Goal: Contribute content

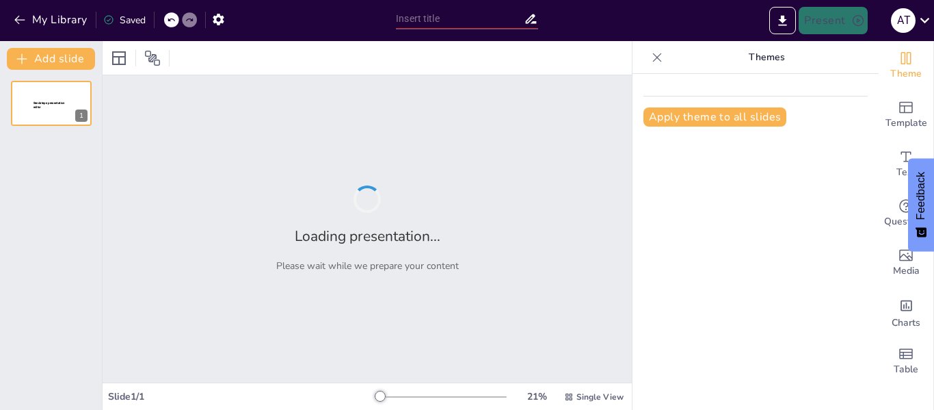
type input "Emerging Research and Innovations in the Treatment of [MEDICAL_DATA]"
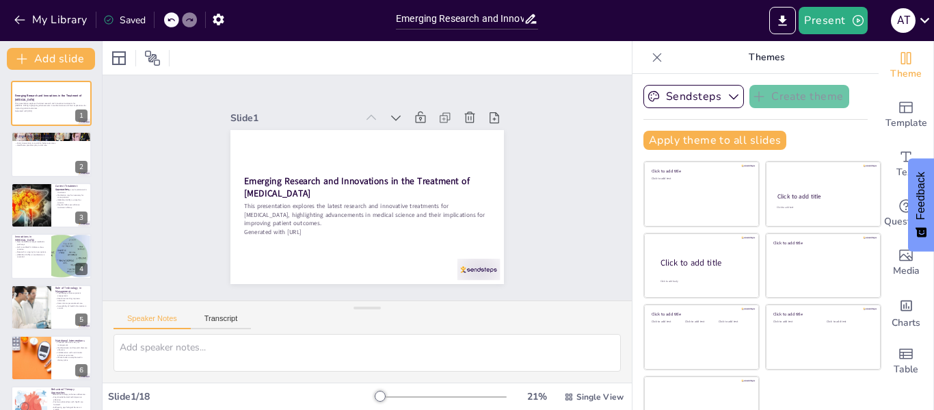
checkbox input "true"
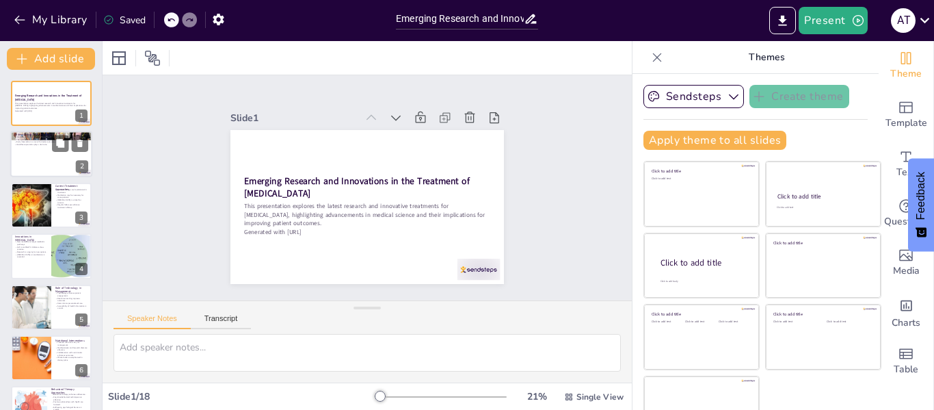
checkbox input "true"
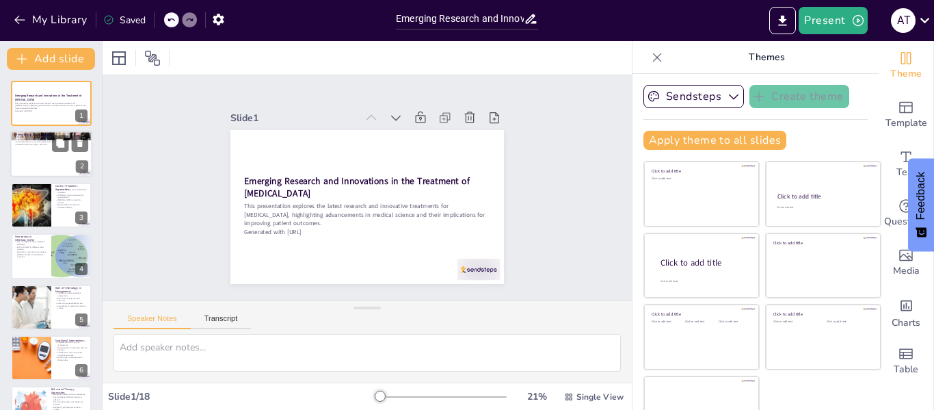
checkbox input "true"
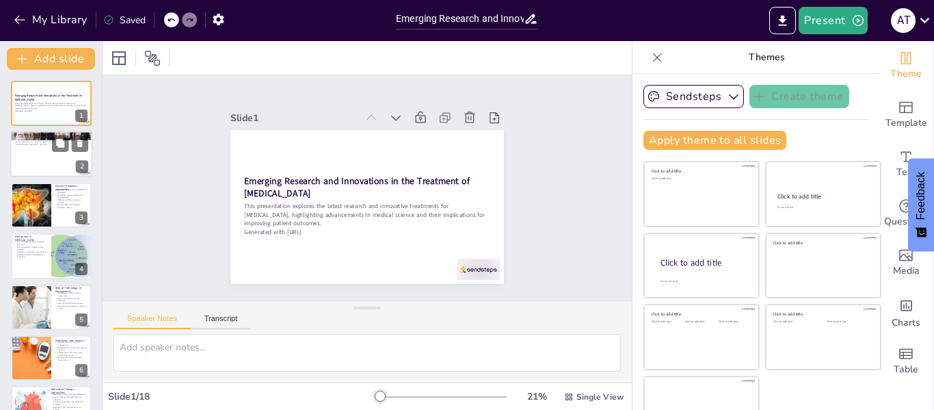
checkbox input "true"
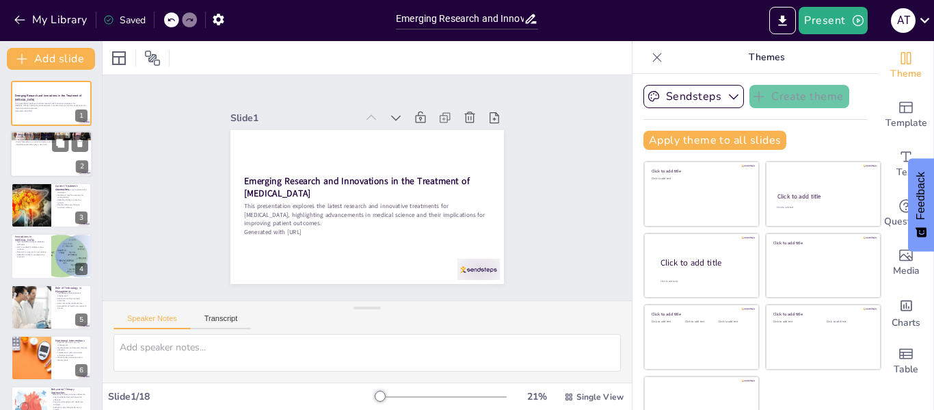
checkbox input "true"
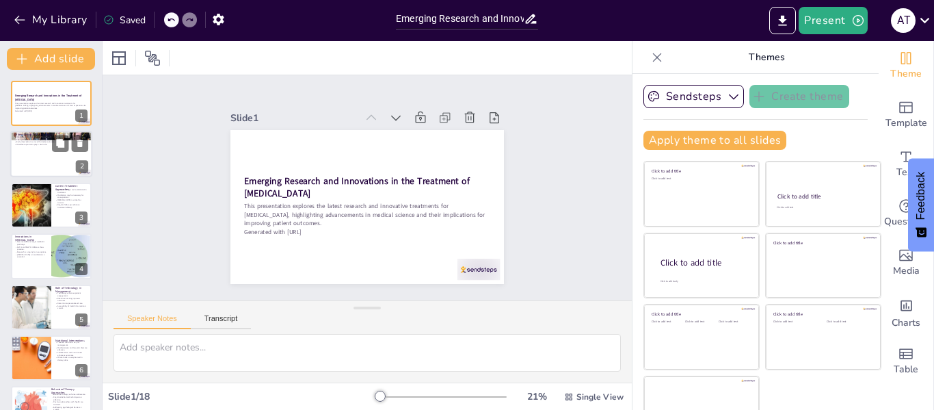
checkbox input "true"
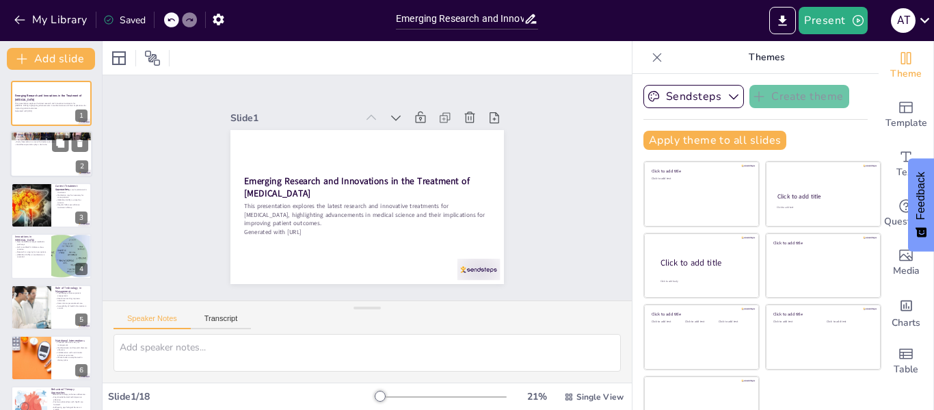
click at [59, 157] on div at bounding box center [51, 154] width 82 height 47
type textarea "The term "[MEDICAL_DATA]" refers to a combination of risk factors that signific…"
checkbox input "true"
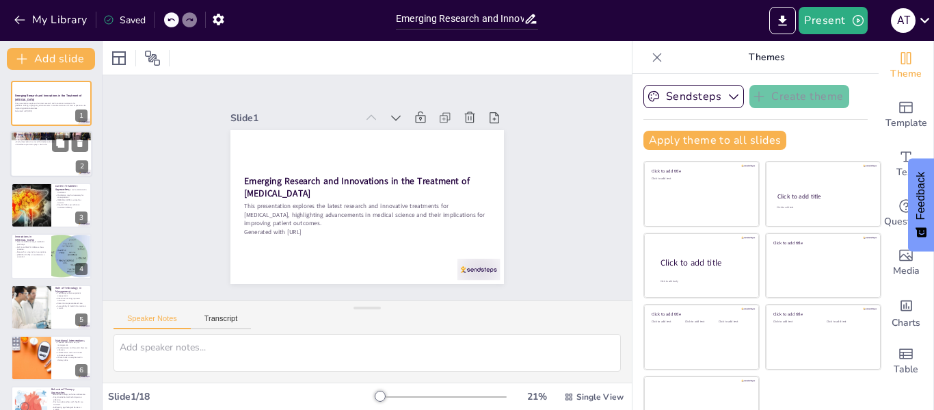
checkbox input "true"
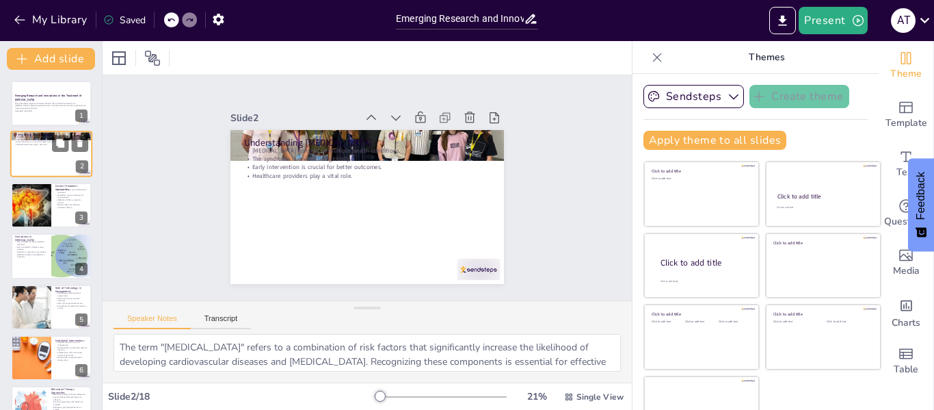
checkbox input "true"
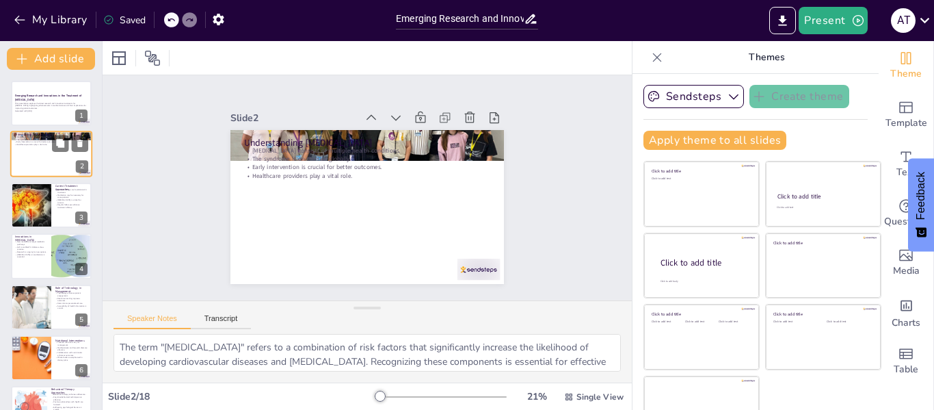
scroll to position [27, 0]
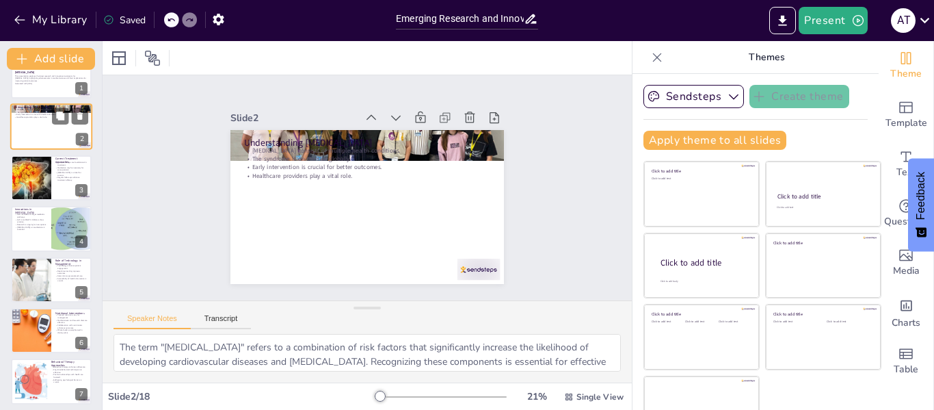
checkbox input "true"
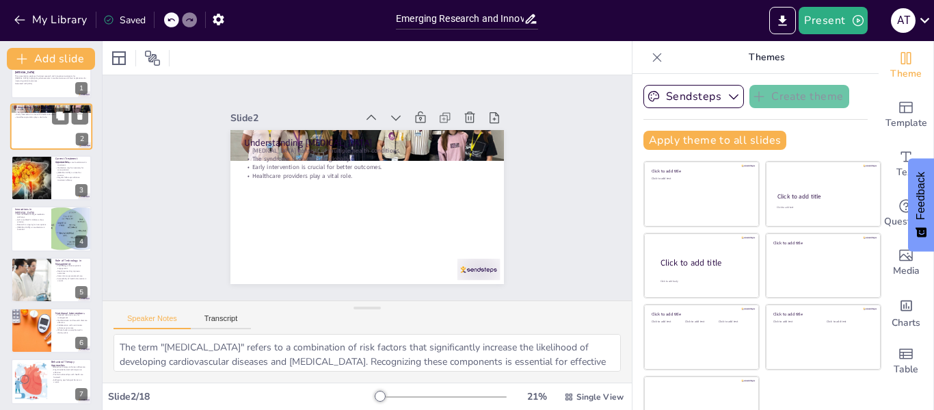
checkbox input "true"
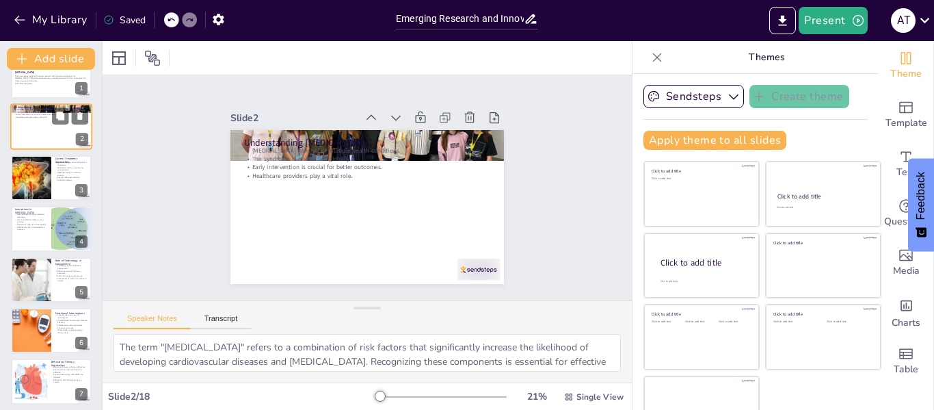
scroll to position [55, 0]
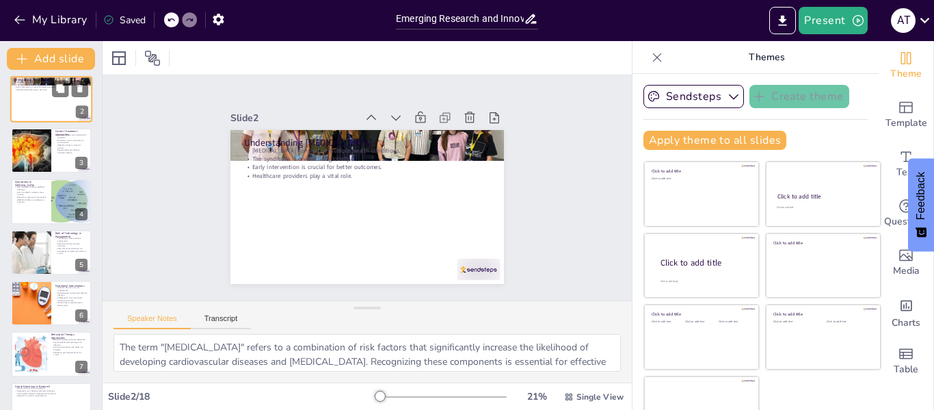
checkbox input "true"
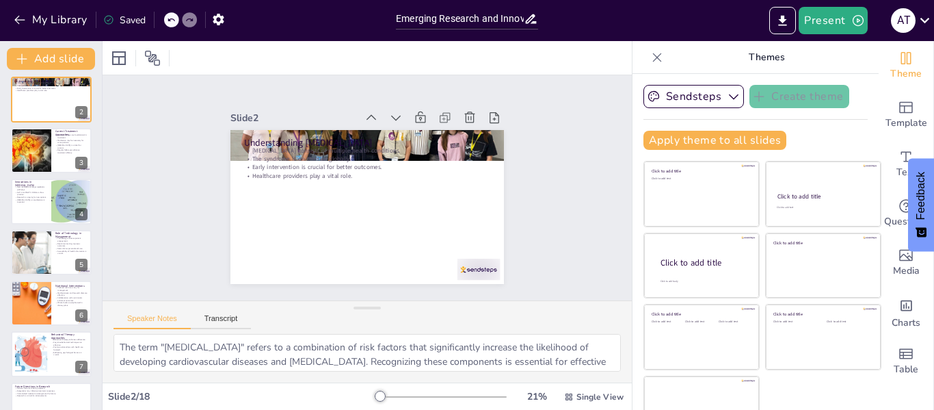
checkbox input "true"
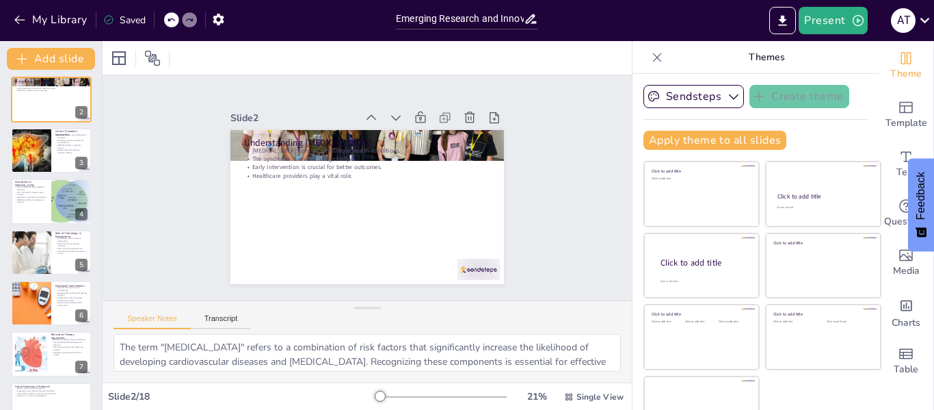
checkbox input "true"
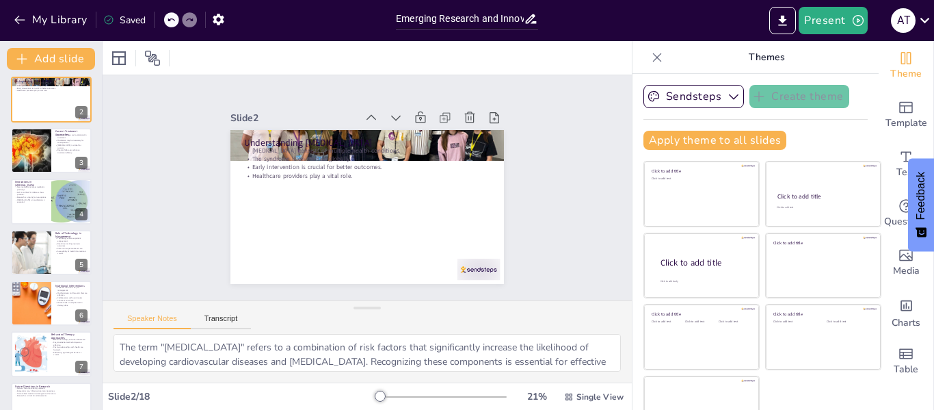
checkbox input "true"
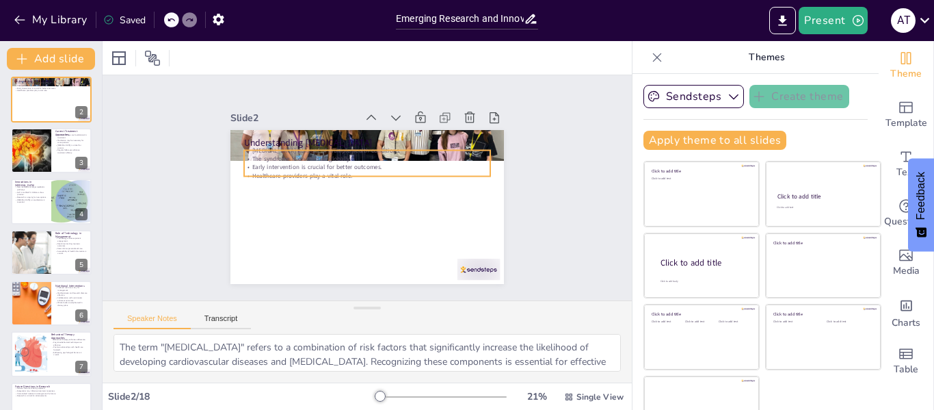
checkbox input "true"
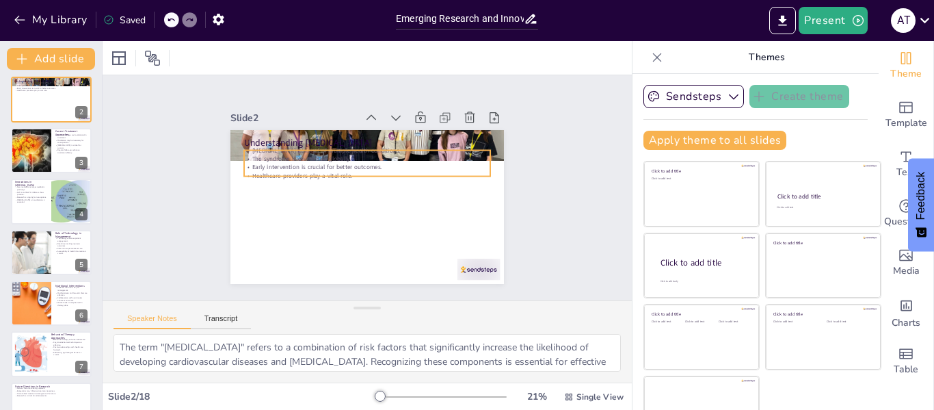
checkbox input "true"
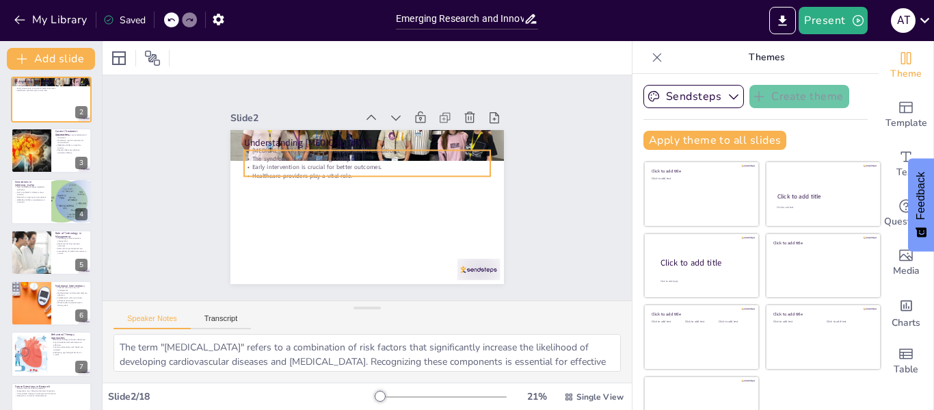
checkbox input "true"
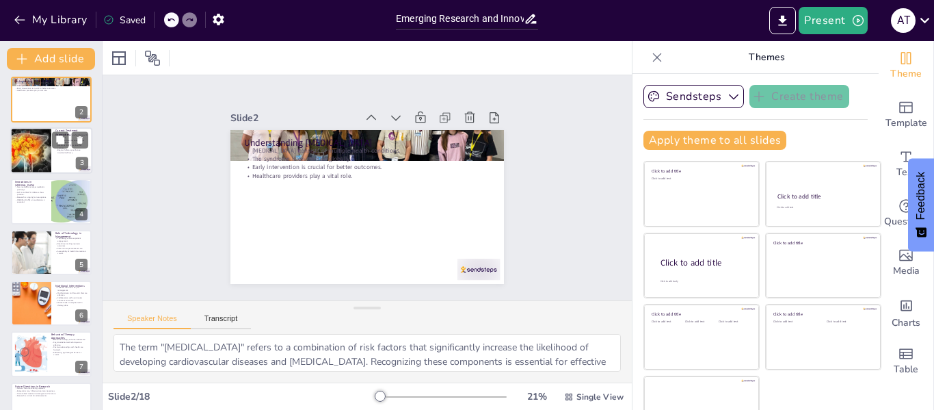
checkbox input "true"
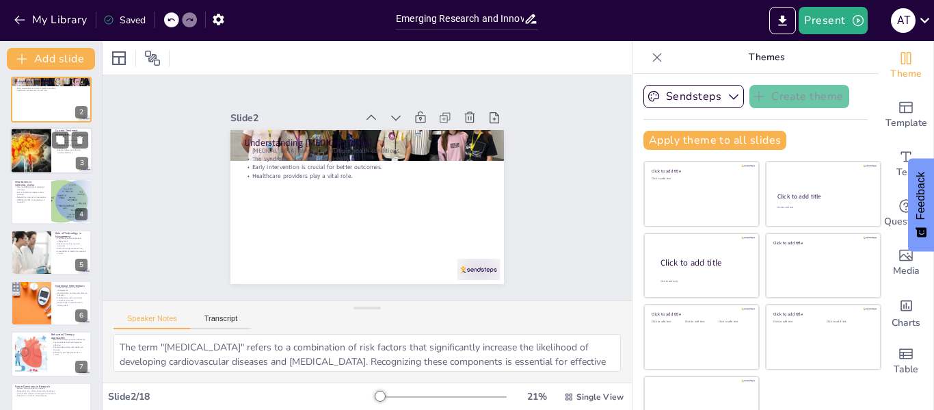
checkbox input "true"
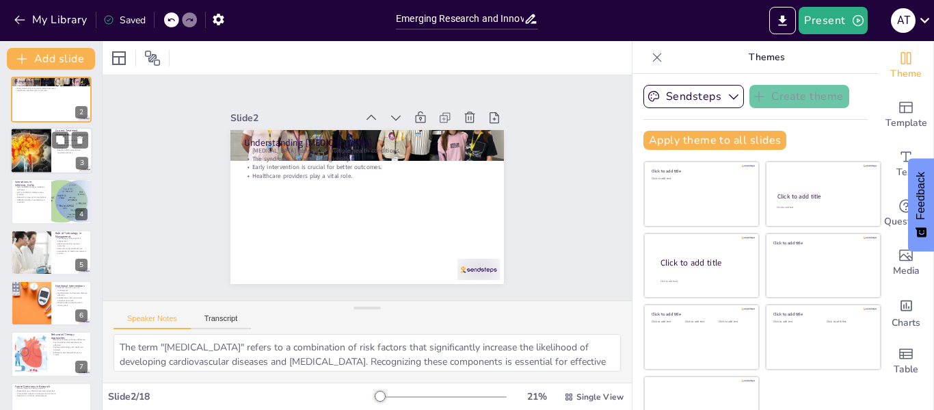
click at [40, 153] on div at bounding box center [31, 150] width 70 height 47
type textarea "Lifestyle modifications, such as dietary changes and increased physical activit…"
checkbox input "true"
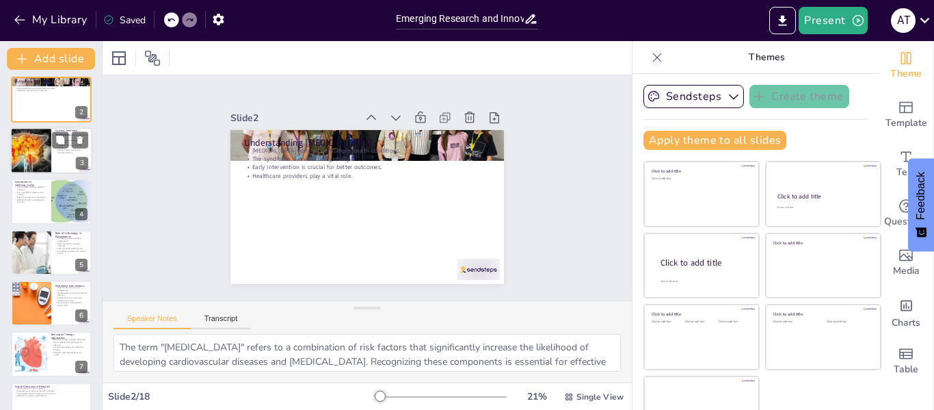
checkbox input "true"
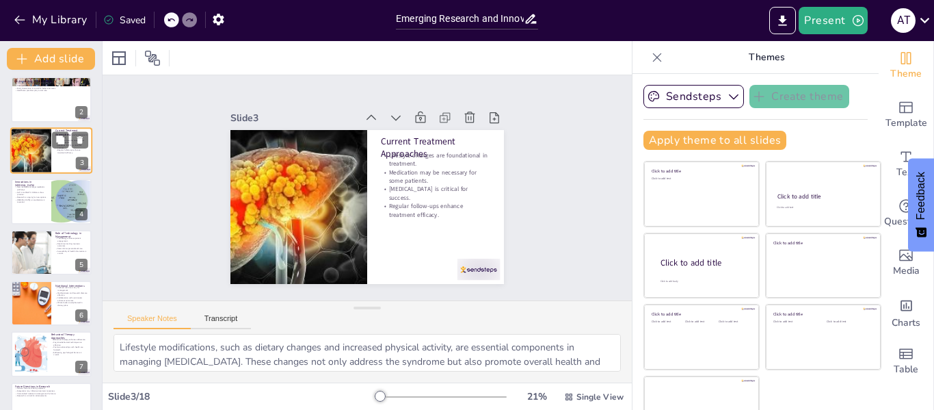
scroll to position [0, 0]
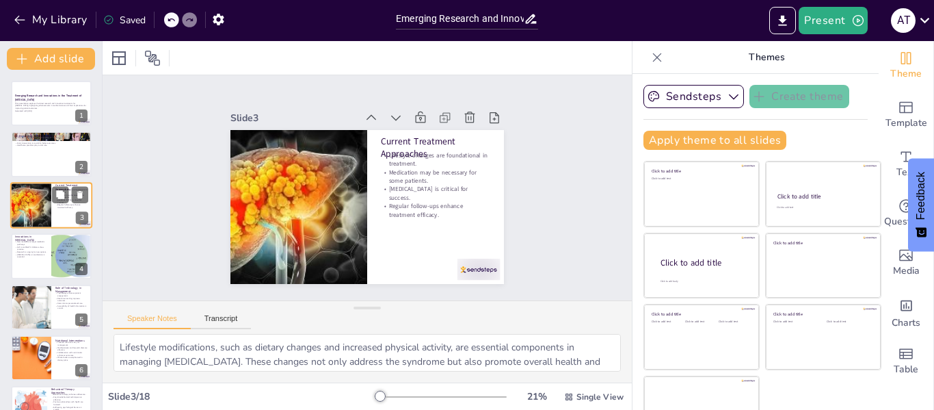
checkbox input "true"
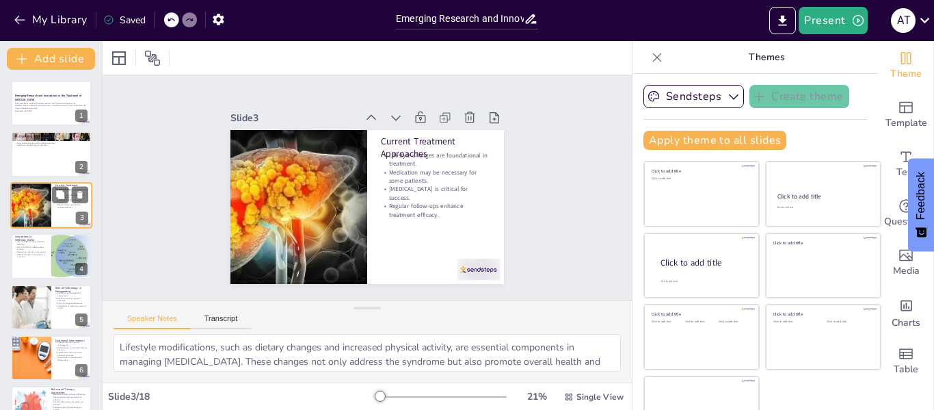
checkbox input "true"
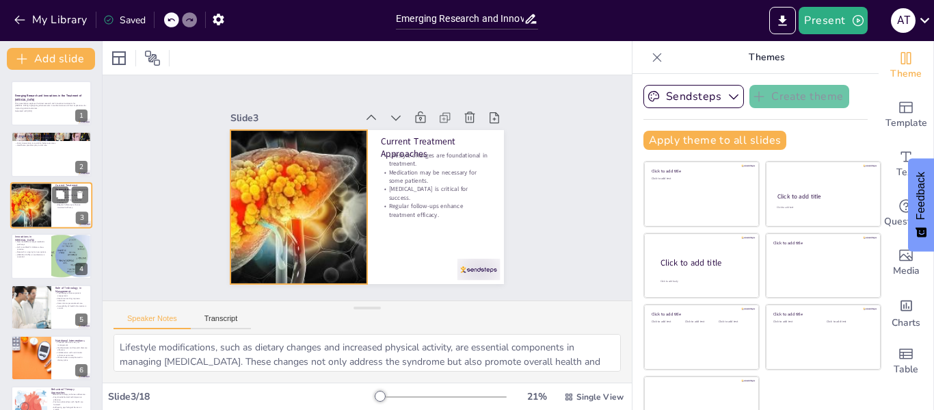
click at [34, 206] on div at bounding box center [31, 205] width 70 height 47
checkbox input "true"
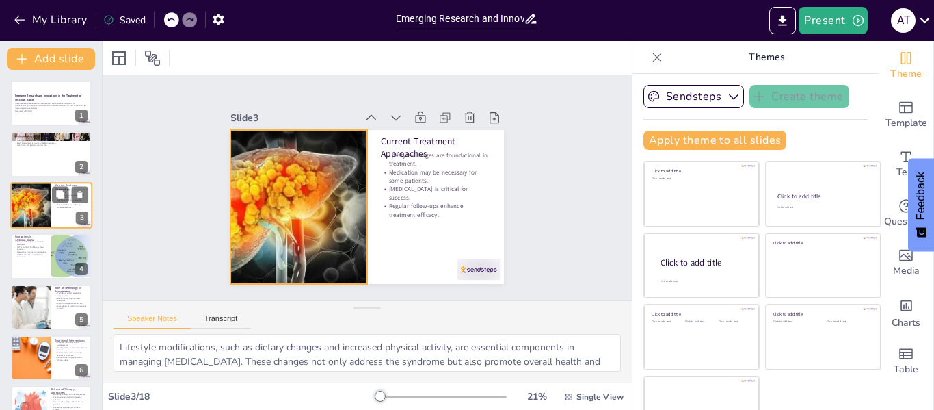
checkbox input "true"
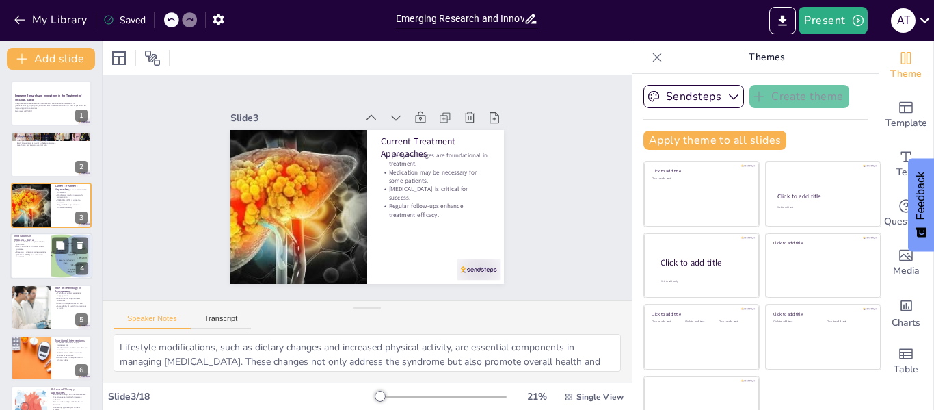
checkbox input "true"
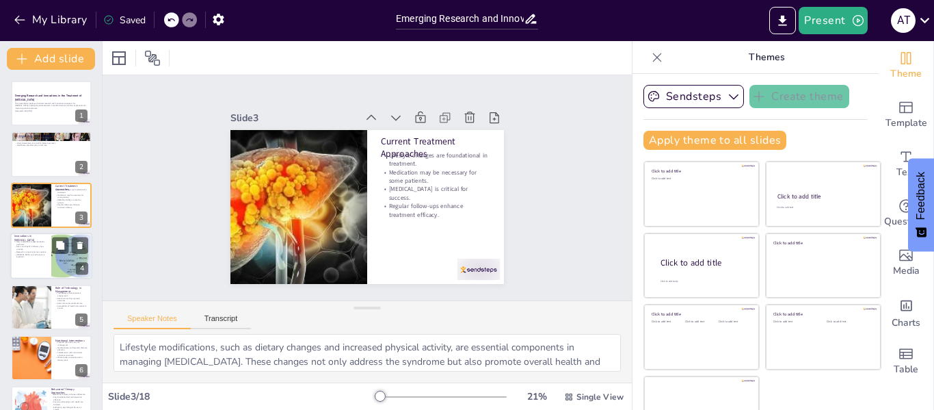
checkbox input "true"
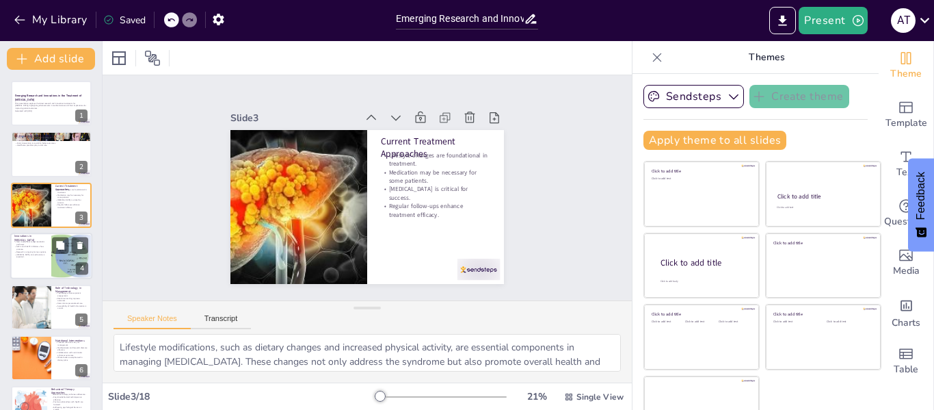
checkbox input "true"
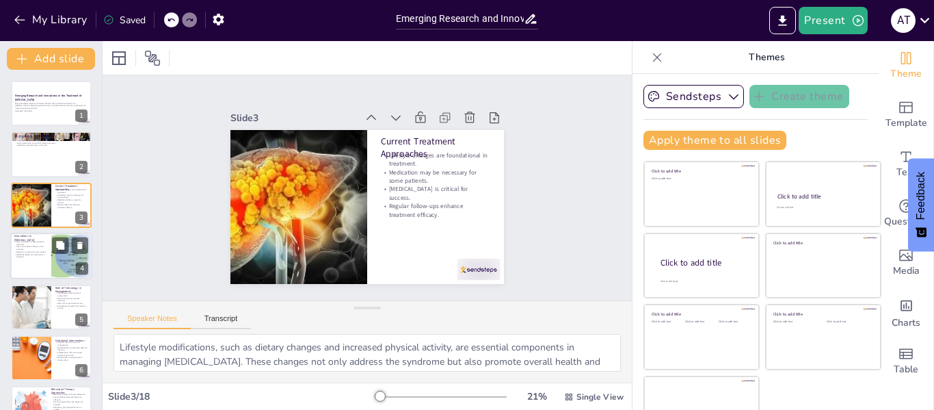
checkbox input "true"
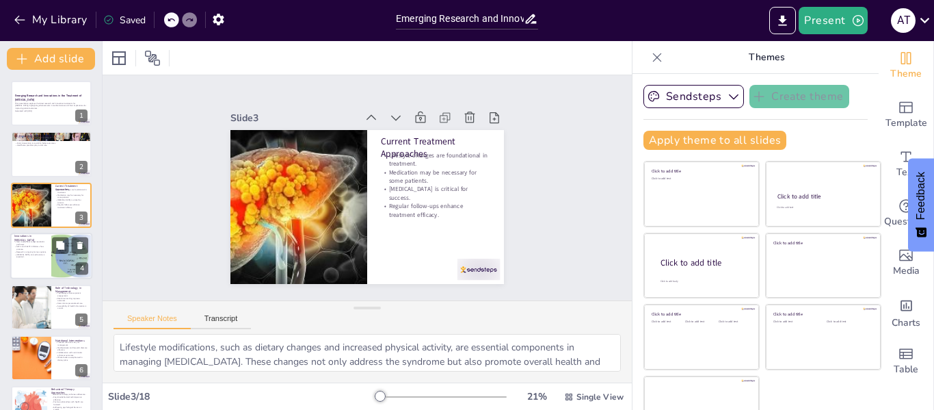
checkbox input "true"
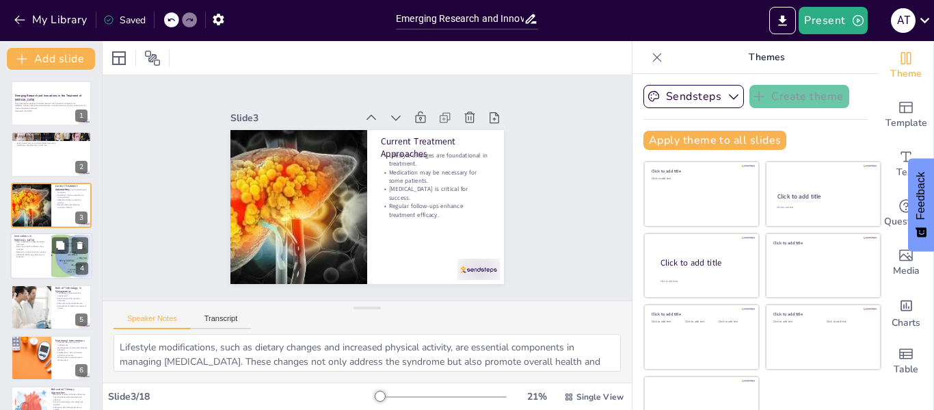
click at [38, 256] on p "[MEDICAL_DATA] on medications is essential." at bounding box center [30, 255] width 33 height 5
type textarea "Innovations in [MEDICAL_DATA] are critical for the effective management of [MED…"
checkbox input "true"
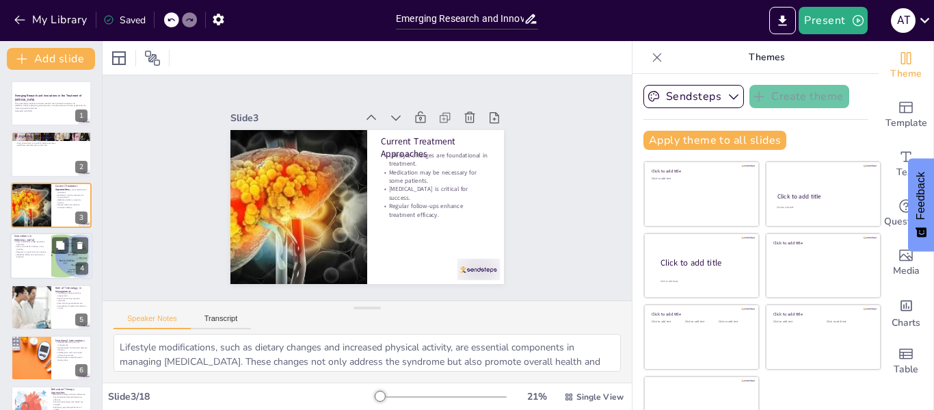
checkbox input "true"
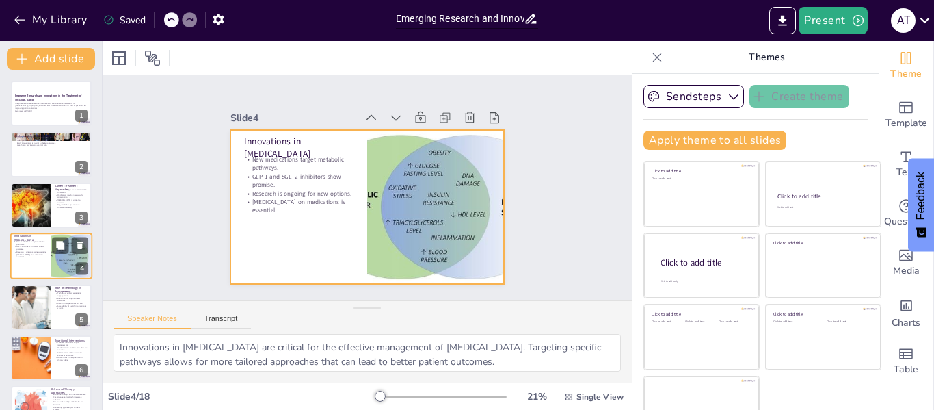
scroll to position [16, 0]
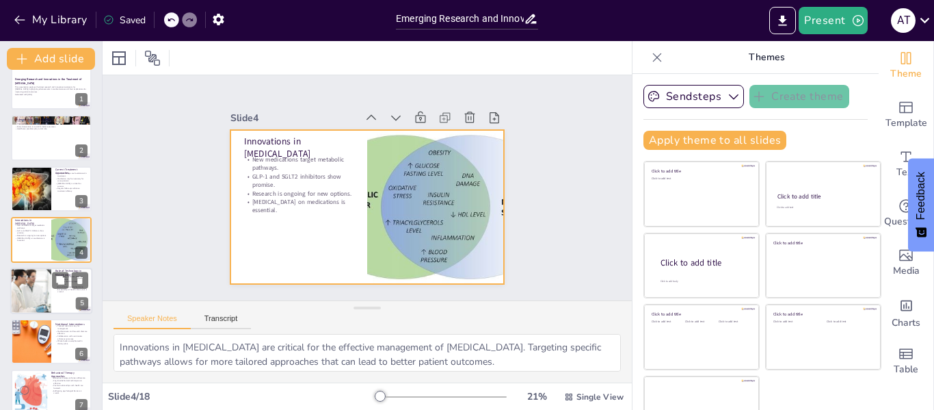
checkbox input "true"
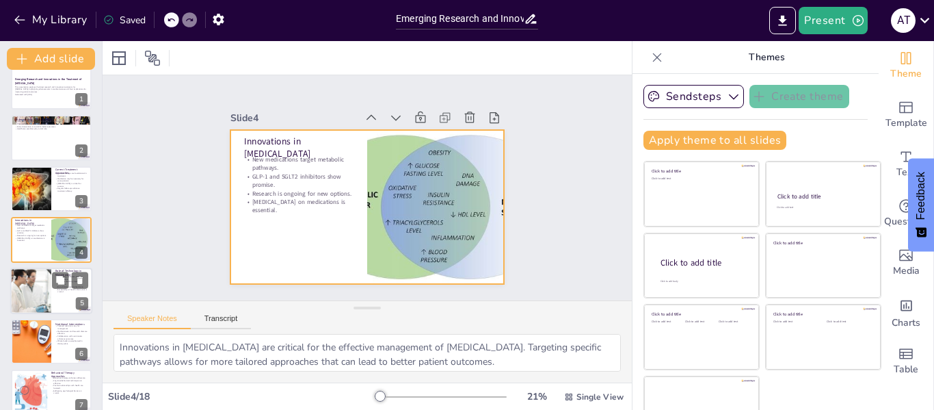
checkbox input "true"
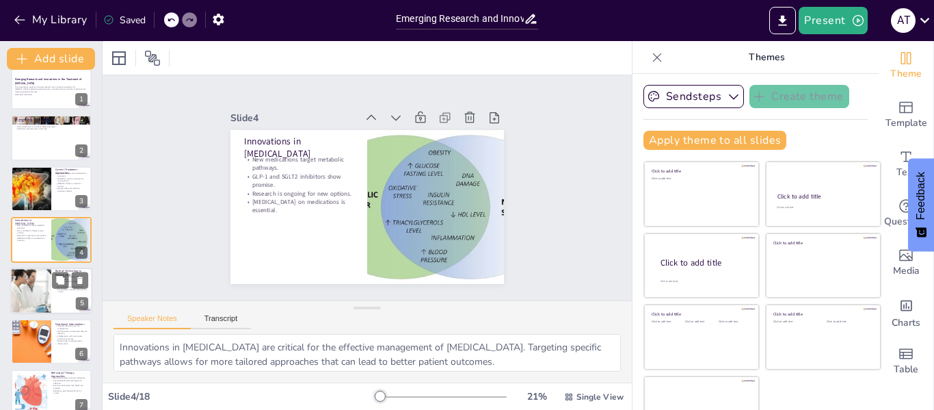
click at [42, 294] on div at bounding box center [31, 290] width 108 height 47
type textarea "The integration of technology in managing [MEDICAL_DATA] significantly enhances…"
checkbox input "true"
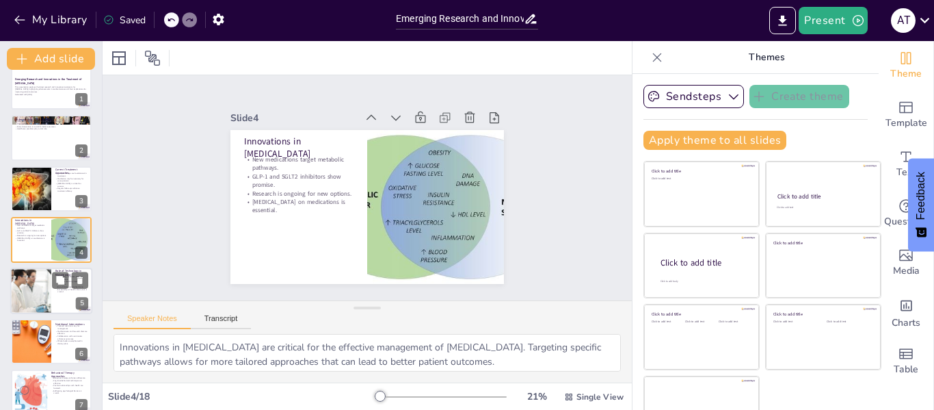
checkbox input "true"
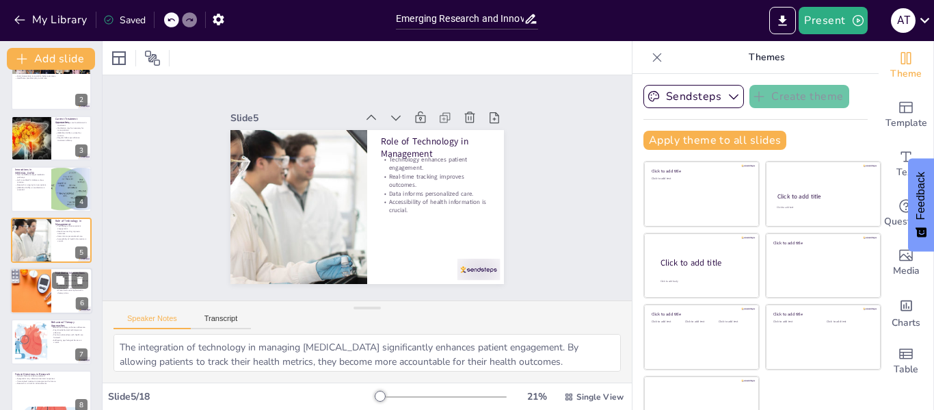
checkbox input "true"
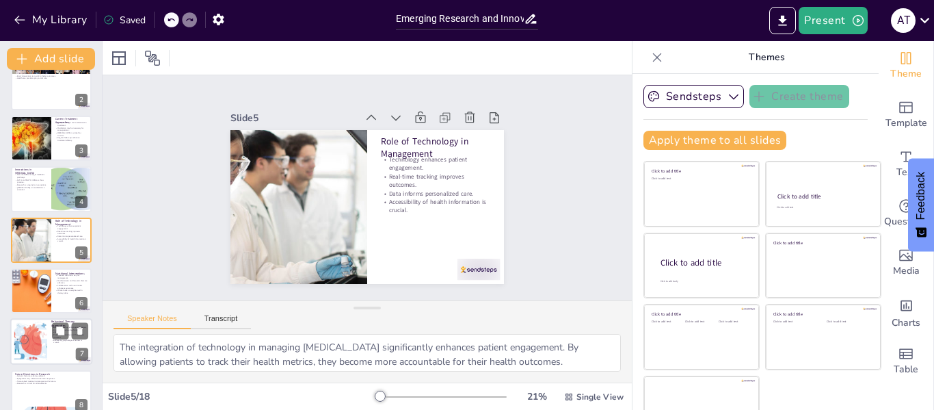
checkbox input "true"
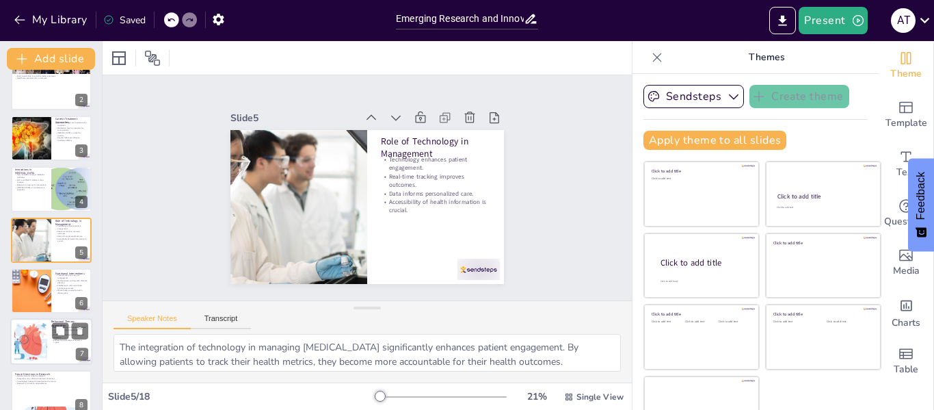
checkbox input "true"
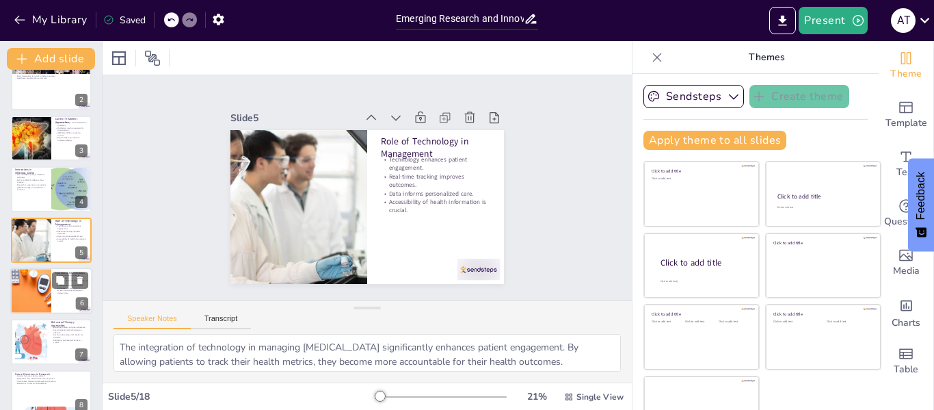
checkbox input "true"
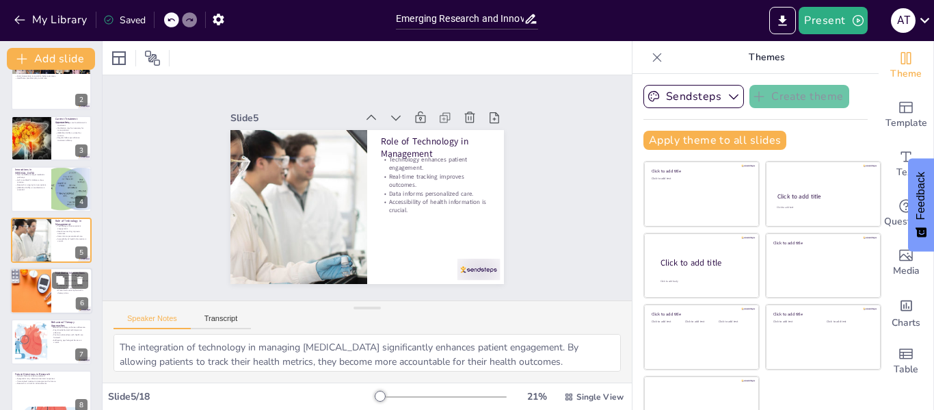
checkbox input "true"
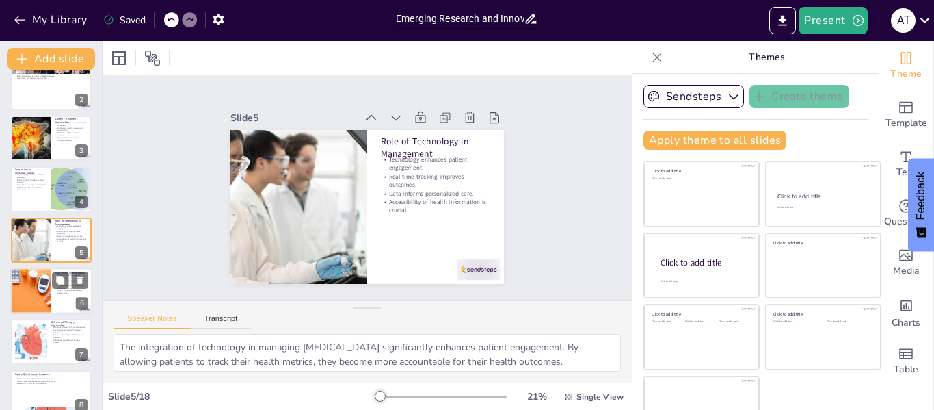
click at [33, 289] on div at bounding box center [30, 290] width 88 height 47
type textarea "Tailored nutritional interventions are essential for the effective management o…"
checkbox input "true"
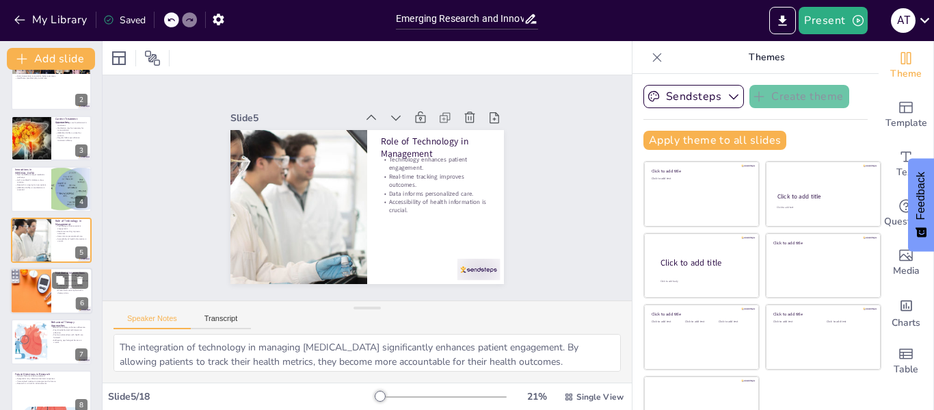
checkbox input "true"
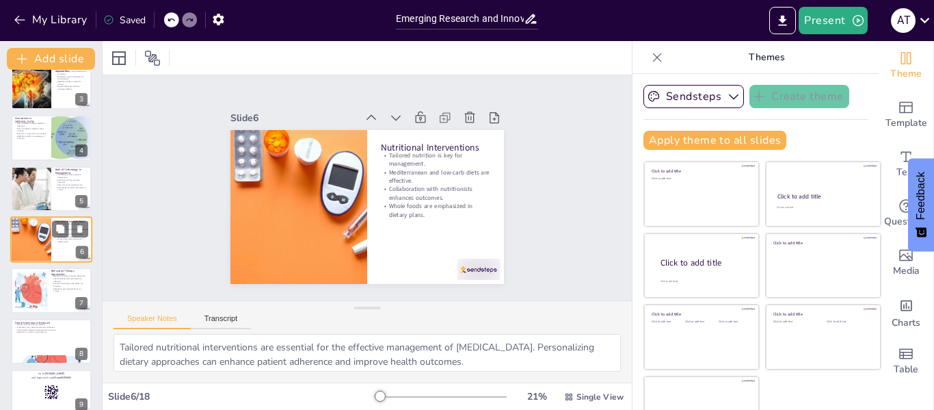
click at [33, 289] on div at bounding box center [31, 290] width 55 height 41
type textarea "Integrating behavioral therapy into treatment plans can significantly enhance p…"
checkbox input "true"
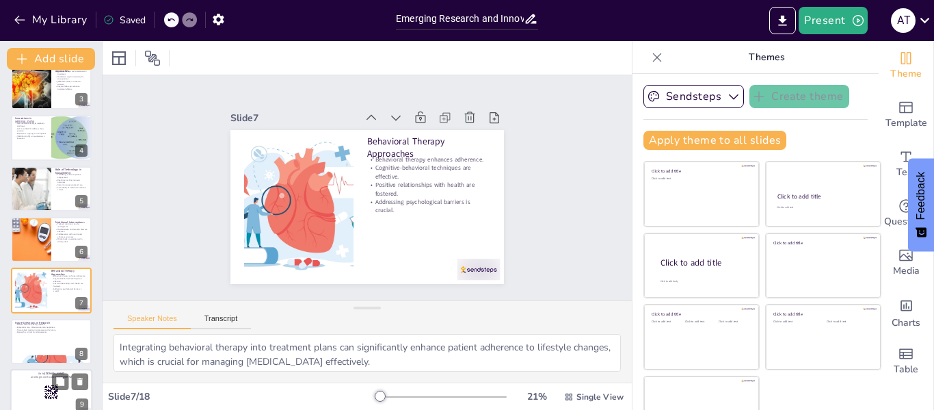
scroll to position [169, 0]
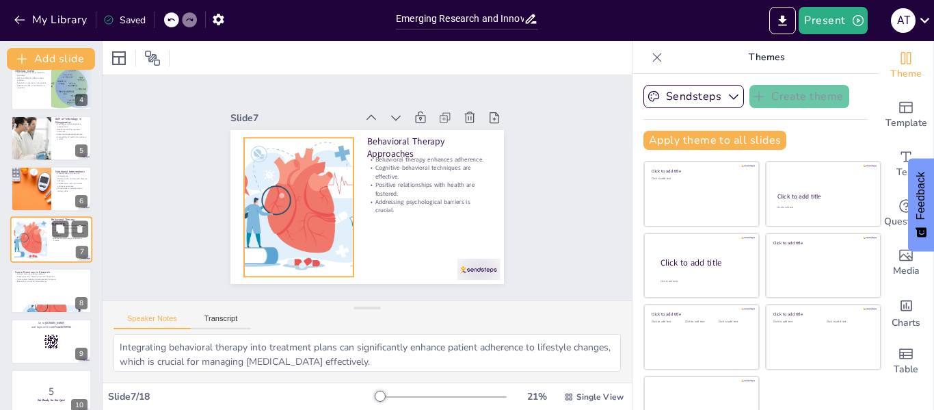
click at [34, 249] on div at bounding box center [30, 240] width 55 height 42
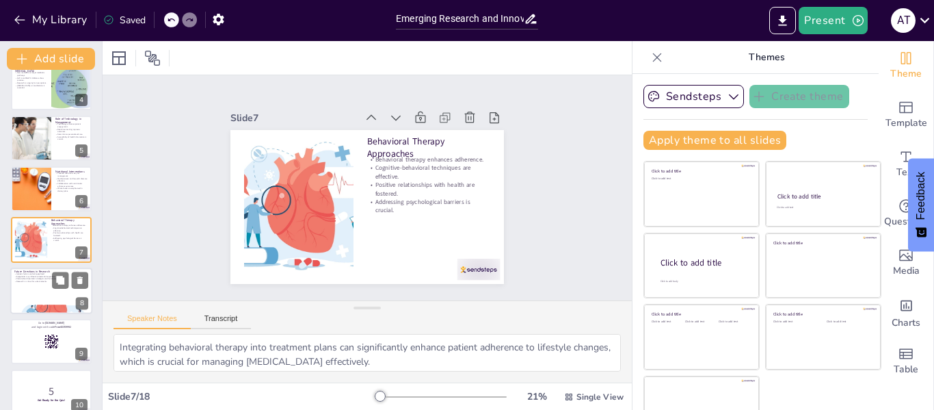
click at [49, 297] on div at bounding box center [51, 290] width 82 height 47
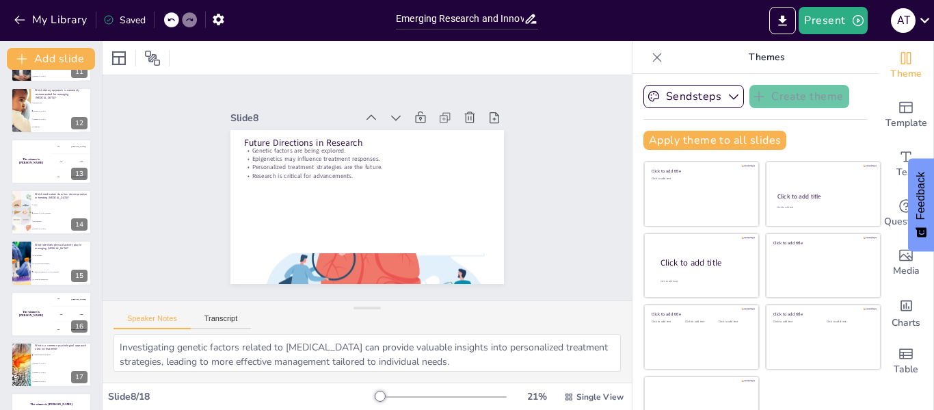
scroll to position [592, 0]
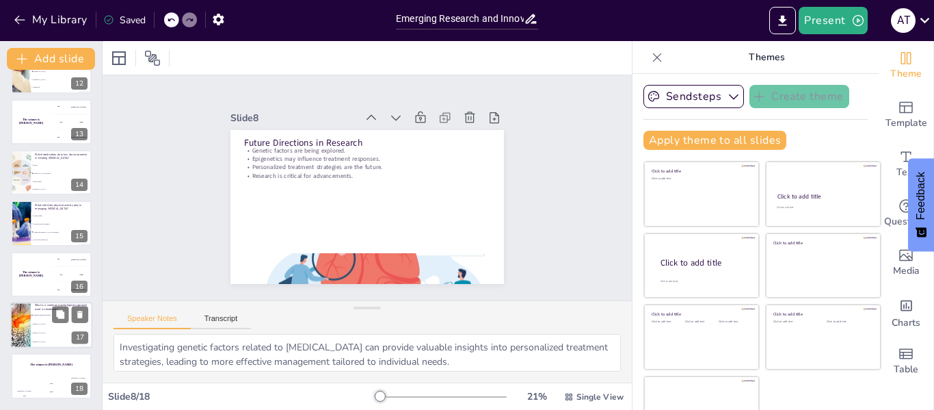
click at [47, 328] on li "[MEDICAL_DATA]" at bounding box center [62, 332] width 62 height 9
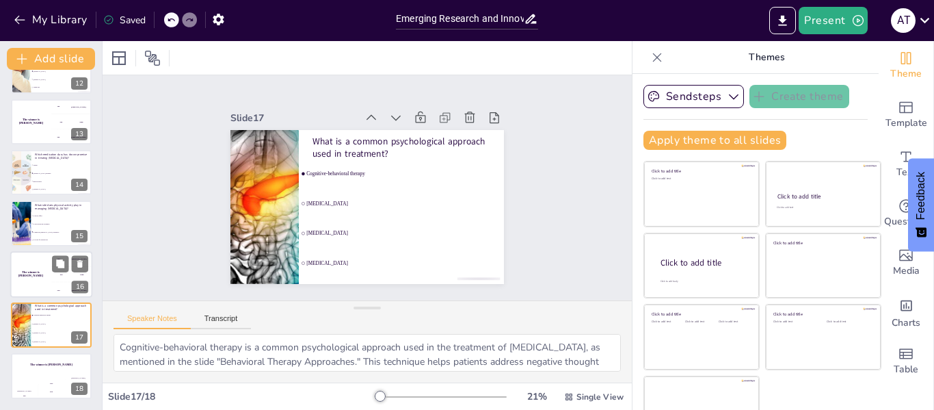
click at [49, 285] on div "The winner is [PERSON_NAME]" at bounding box center [30, 274] width 41 height 47
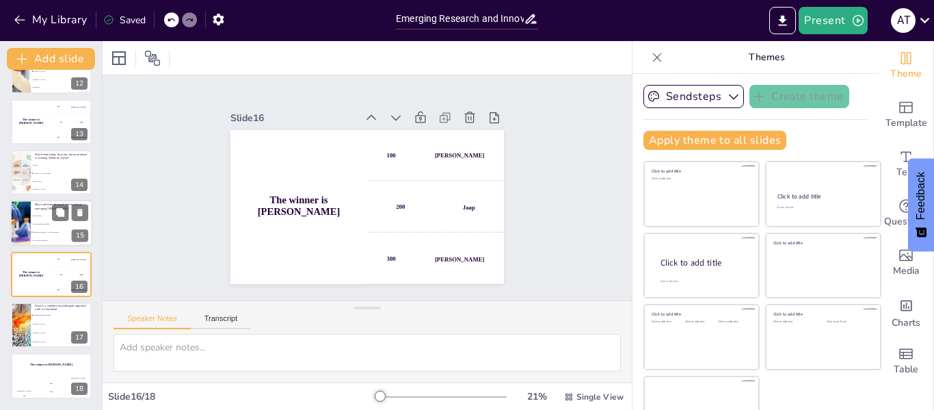
click at [48, 231] on span "It improves [MEDICAL_DATA] sensitivity" at bounding box center [62, 232] width 59 height 2
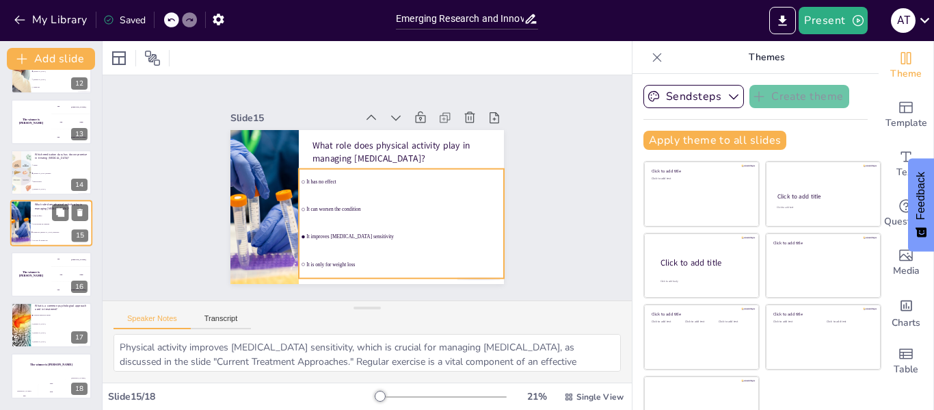
scroll to position [576, 0]
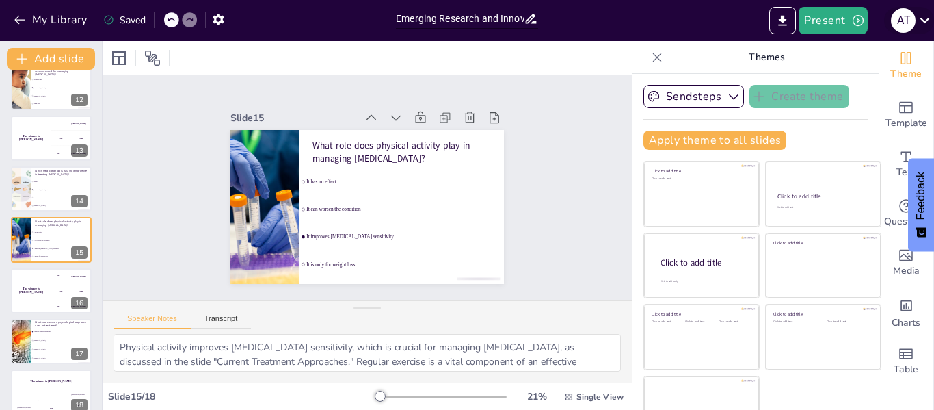
click at [900, 29] on div "A T" at bounding box center [903, 20] width 25 height 25
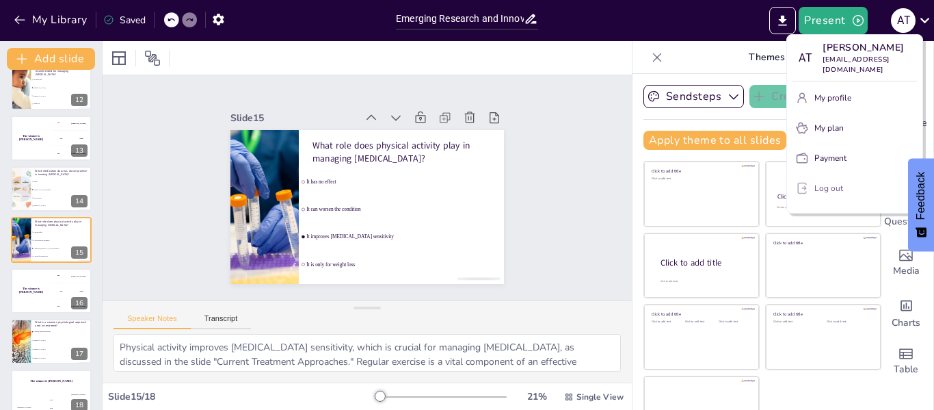
click at [828, 182] on p "Log out" at bounding box center [829, 188] width 29 height 12
